Goal: Transaction & Acquisition: Purchase product/service

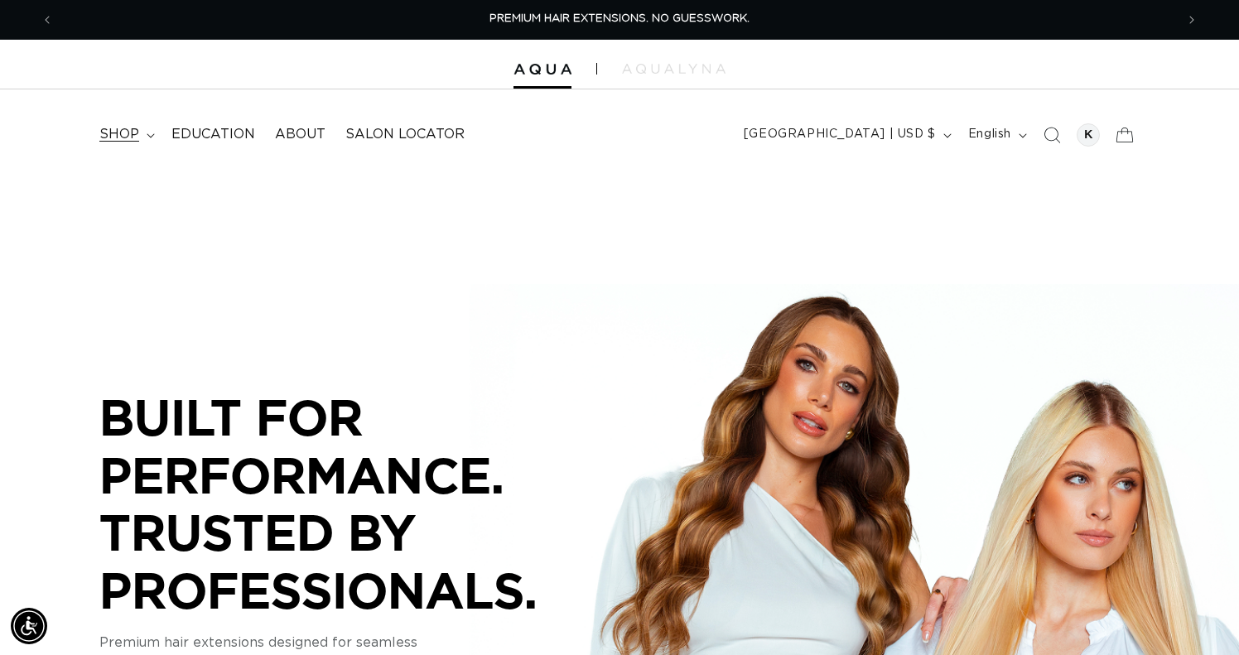
click at [118, 137] on span "shop" at bounding box center [119, 134] width 40 height 17
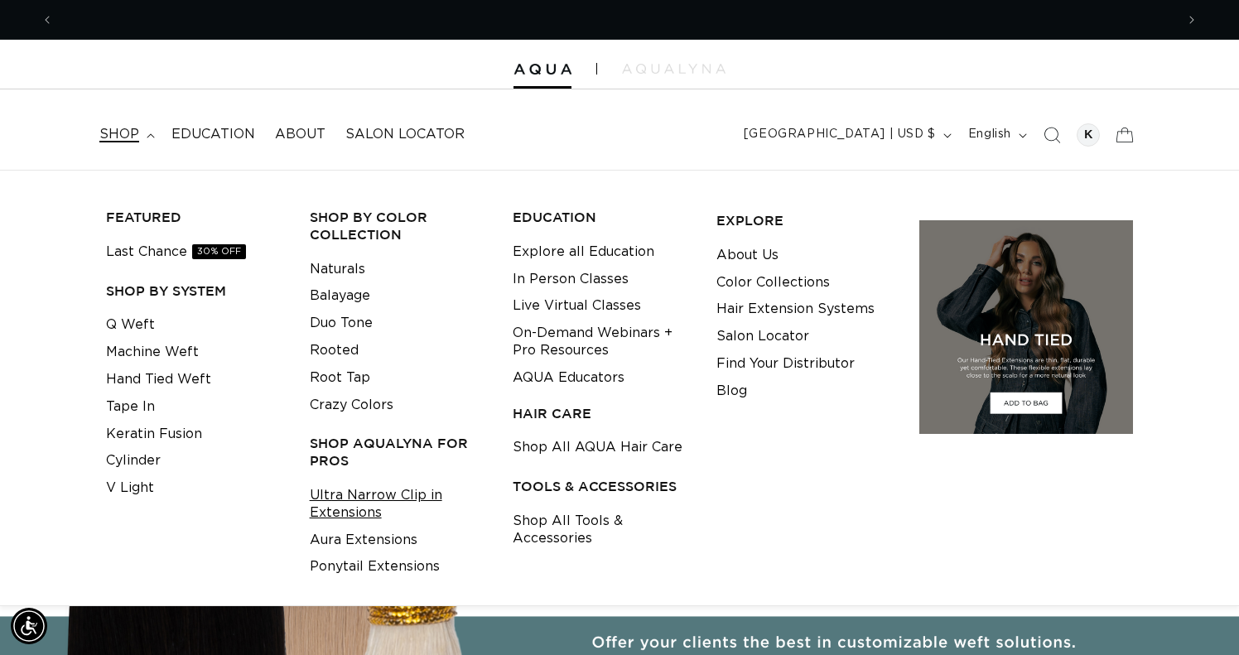
scroll to position [0, 2243]
click at [339, 486] on link "Ultra Narrow Clip in Extensions" at bounding box center [399, 504] width 178 height 45
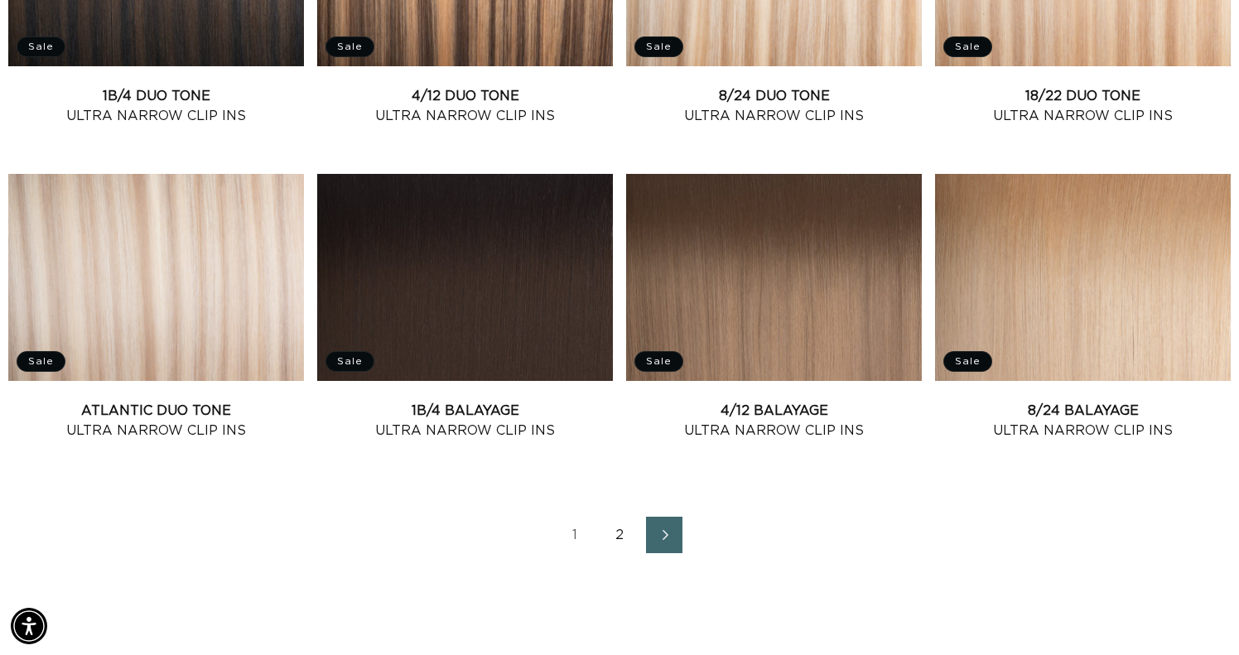
scroll to position [1747, 0]
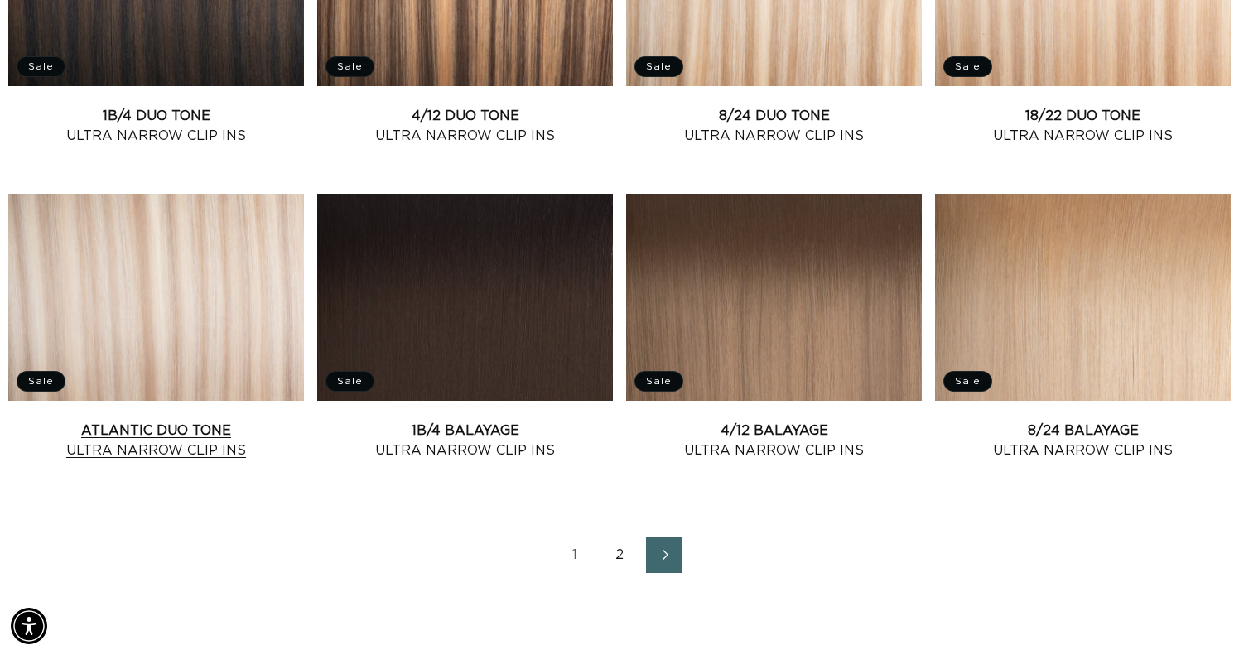
click at [242, 421] on link "Atlantic Duo Tone Ultra Narrow Clip Ins" at bounding box center [156, 441] width 296 height 40
click at [825, 421] on link "4/12 Balayage Ultra Narrow Clip Ins" at bounding box center [774, 441] width 296 height 40
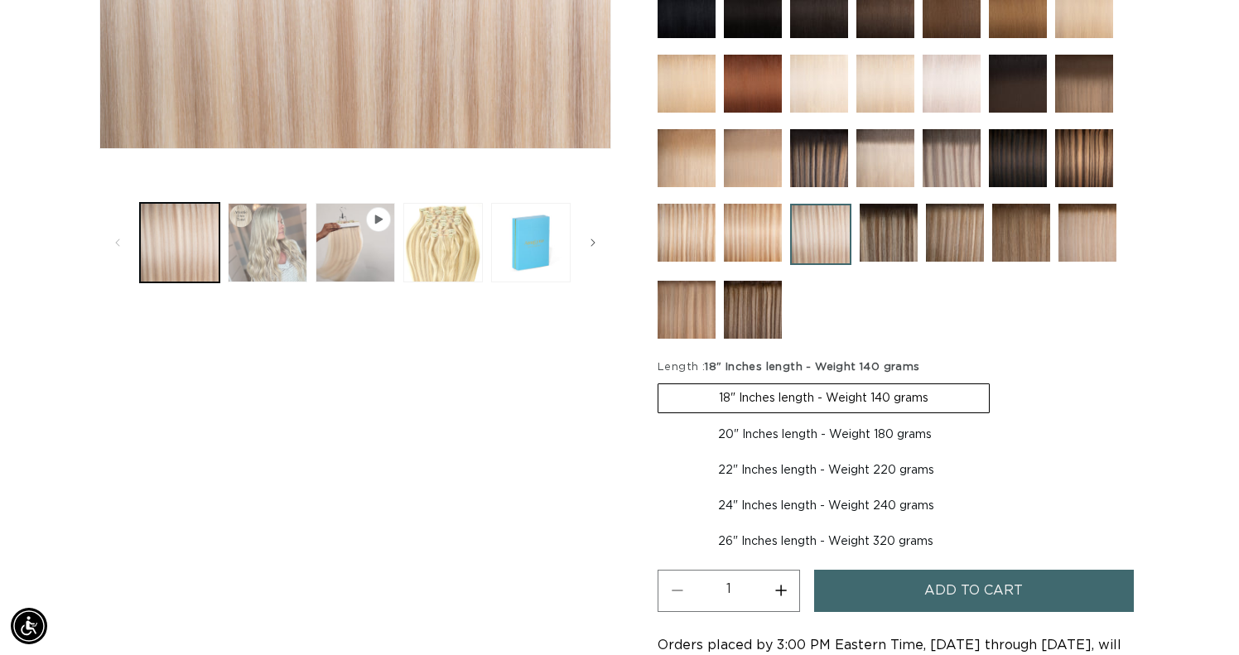
scroll to position [0, 1122]
click at [289, 255] on button "Load image 2 in gallery view" at bounding box center [268, 243] width 80 height 80
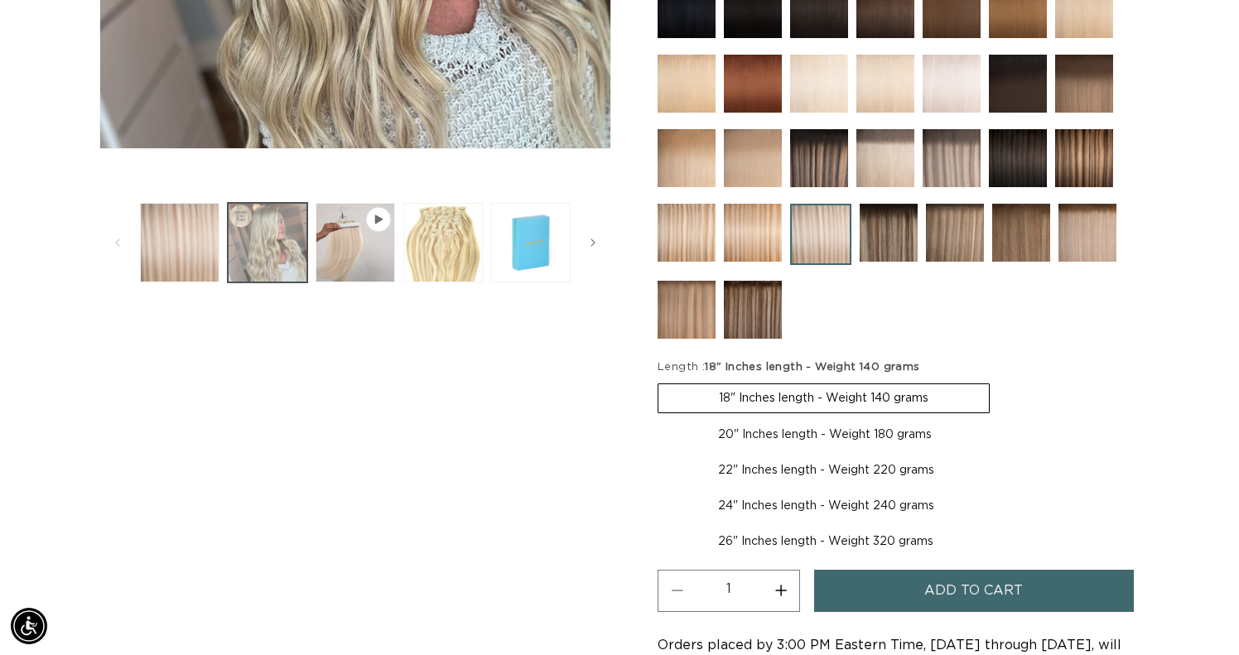
scroll to position [227, 0]
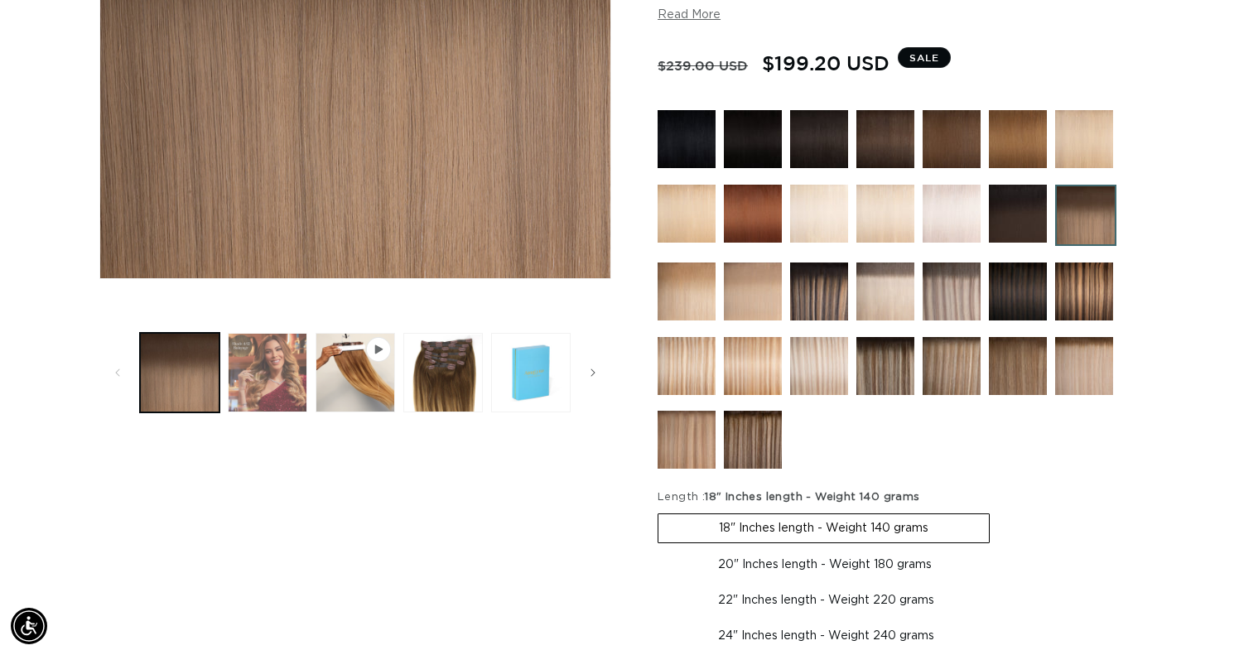
click at [261, 395] on button "Load image 2 in gallery view" at bounding box center [268, 373] width 80 height 80
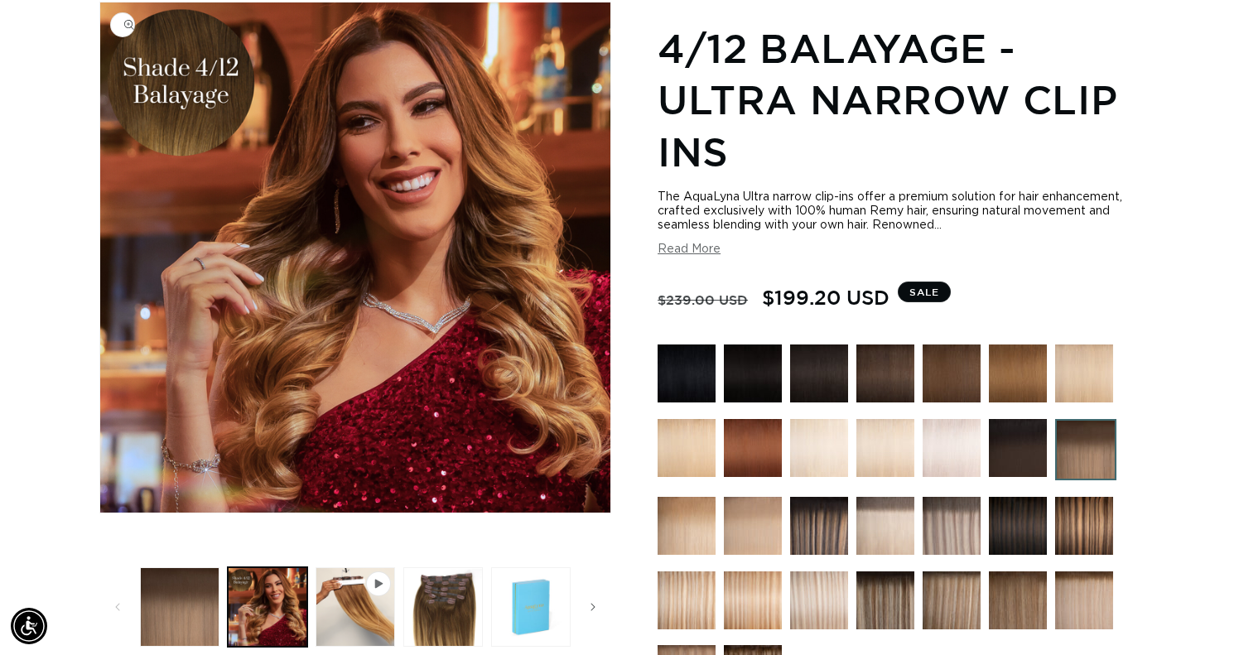
scroll to position [0, 1122]
click at [355, 616] on button "Play video 1 in gallery view" at bounding box center [356, 607] width 80 height 80
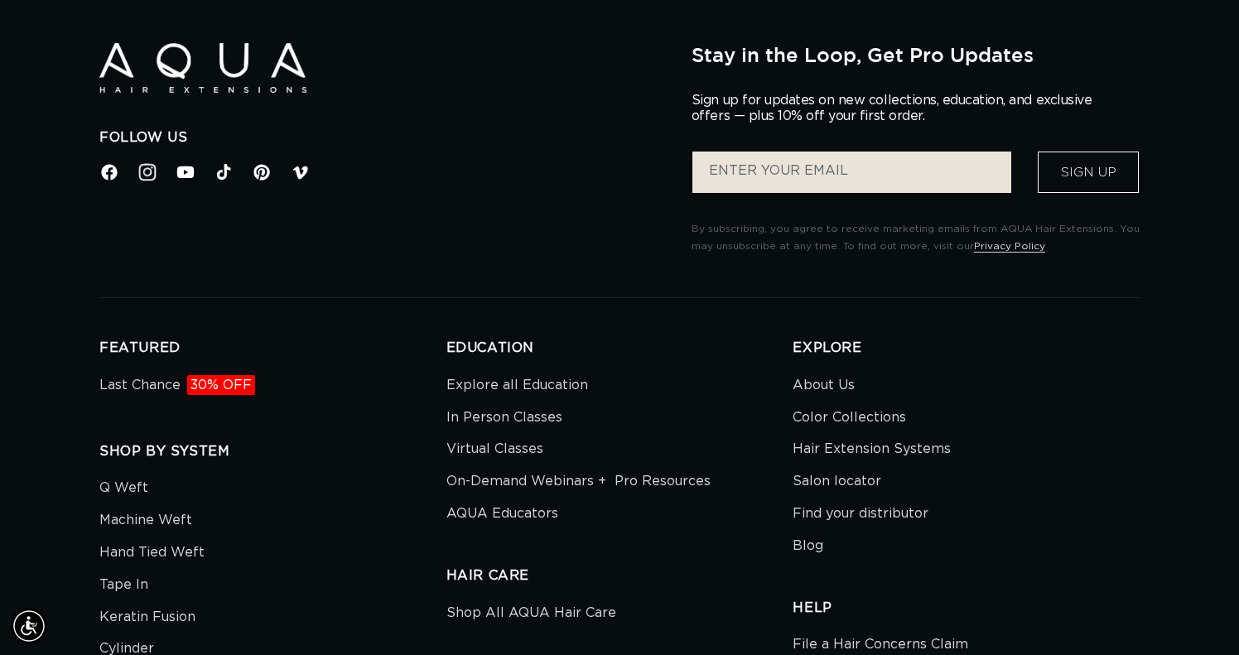
scroll to position [0, 0]
click at [150, 173] on icon at bounding box center [148, 173] width 22 height 22
